Goal: Navigation & Orientation: Understand site structure

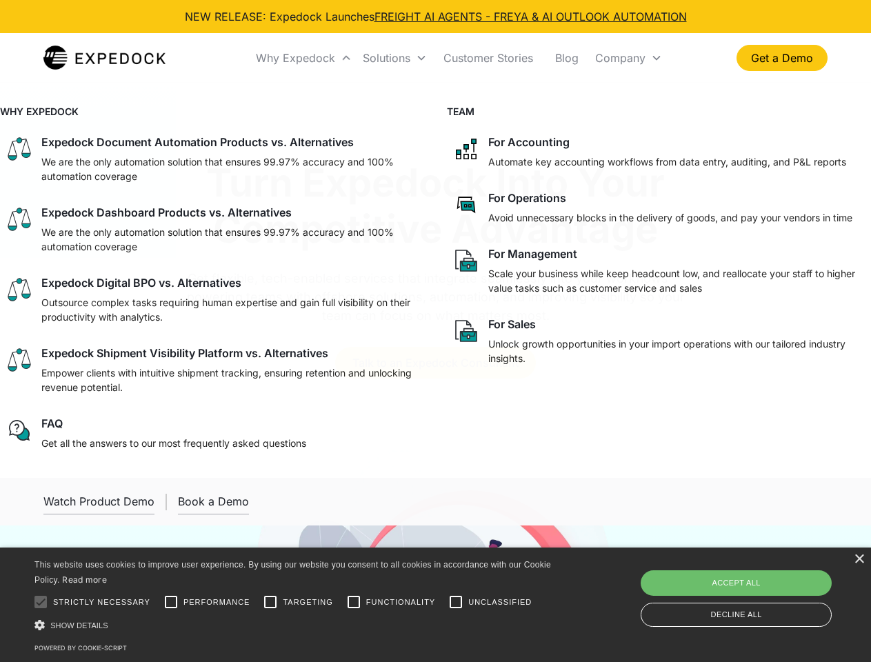
click at [304, 58] on div "Why Expedock" at bounding box center [295, 58] width 79 height 14
click at [394, 58] on div "Solutions" at bounding box center [387, 58] width 48 height 14
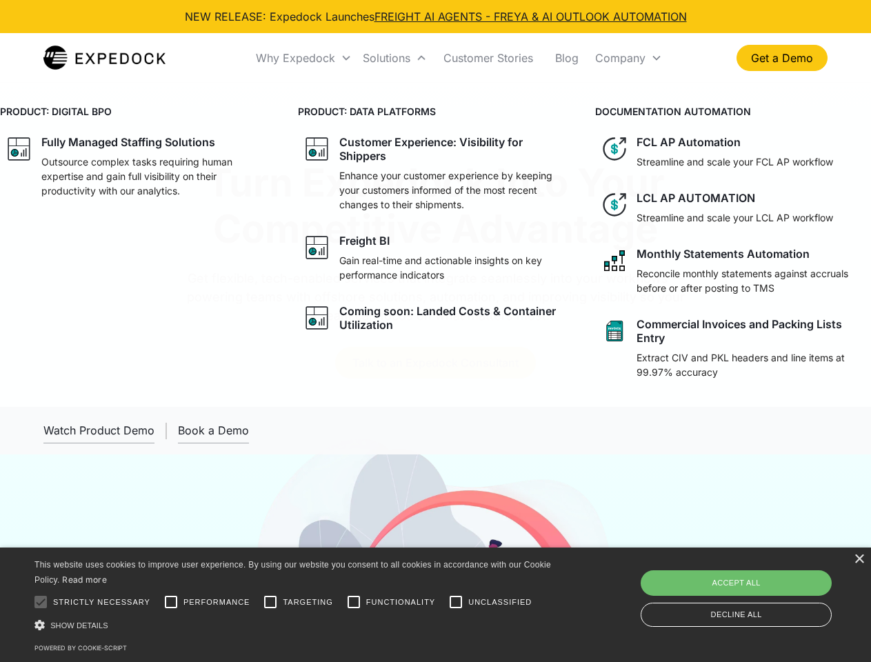
click at [628, 58] on div "Company" at bounding box center [620, 58] width 50 height 14
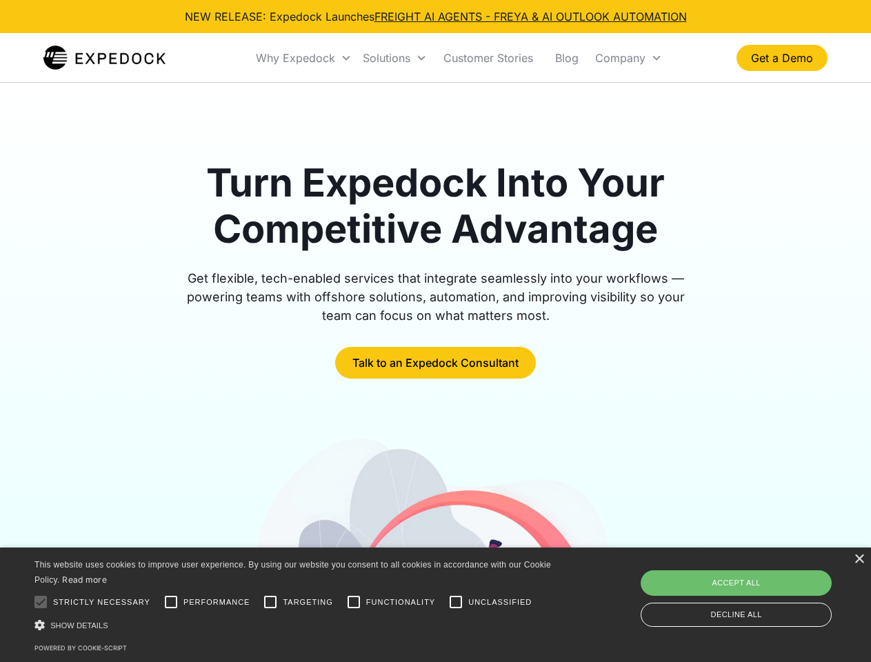
click at [41, 602] on div at bounding box center [41, 602] width 28 height 28
click at [171, 602] on input "Performance" at bounding box center [171, 602] width 28 height 28
checkbox input "true"
click at [270, 602] on input "Targeting" at bounding box center [271, 602] width 28 height 28
checkbox input "true"
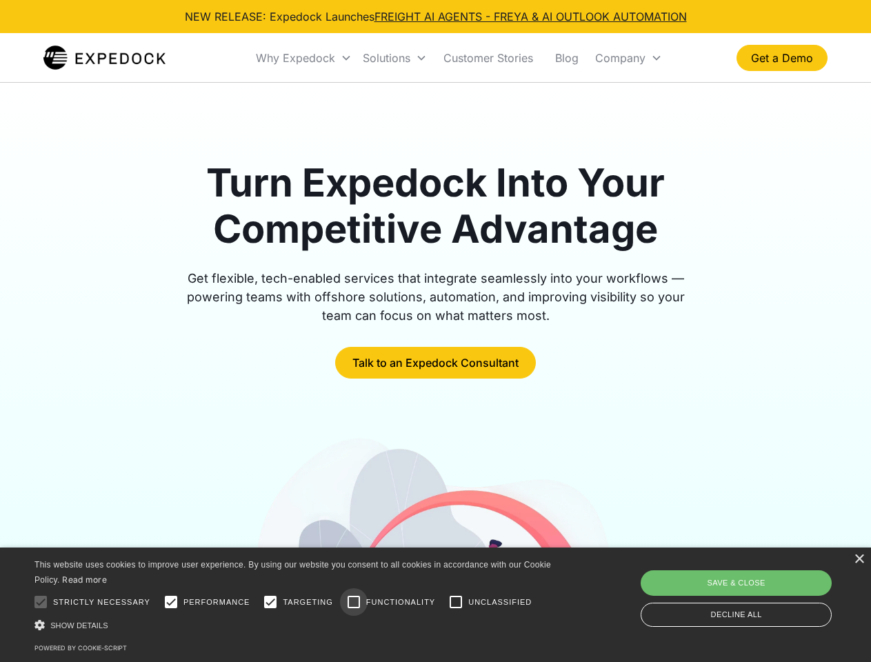
click at [354, 602] on input "Functionality" at bounding box center [354, 602] width 28 height 28
checkbox input "true"
click at [456, 602] on input "Unclassified" at bounding box center [456, 602] width 28 height 28
checkbox input "true"
click at [295, 625] on div "Show details Hide details" at bounding box center [294, 625] width 521 height 14
